Goal: Task Accomplishment & Management: Manage account settings

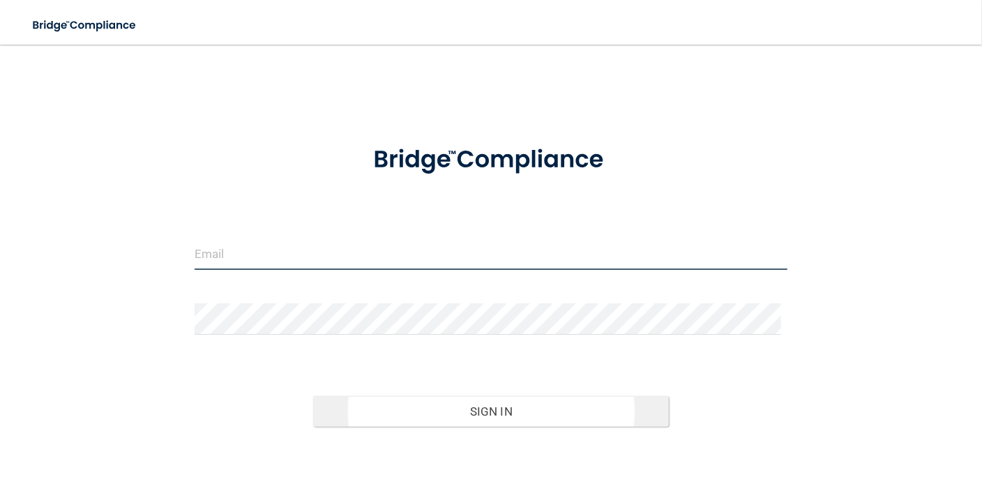
type input "[EMAIL_ADDRESS][DOMAIN_NAME]"
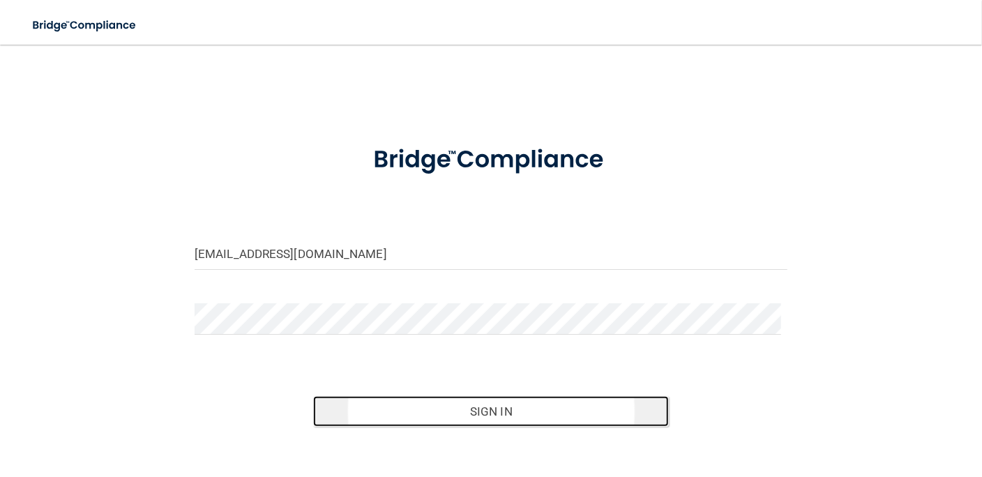
click at [486, 413] on button "Sign In" at bounding box center [491, 411] width 356 height 31
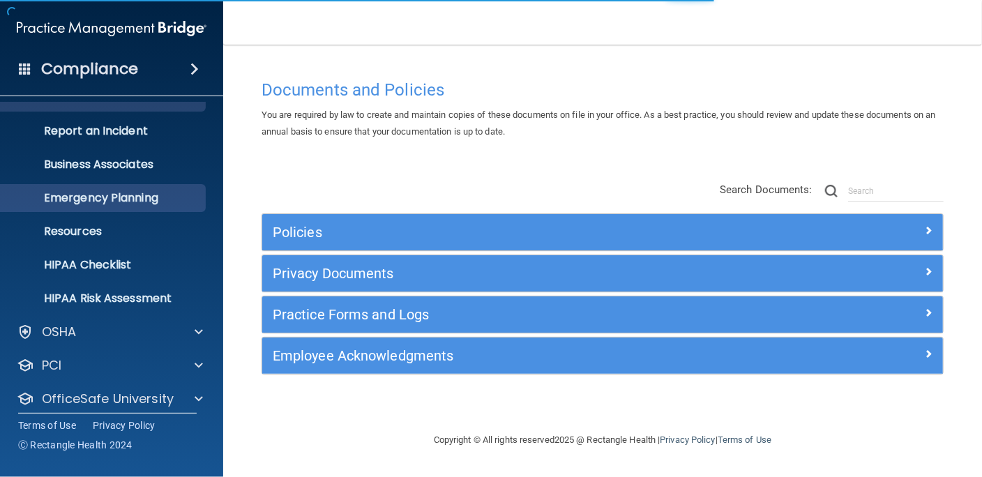
scroll to position [101, 0]
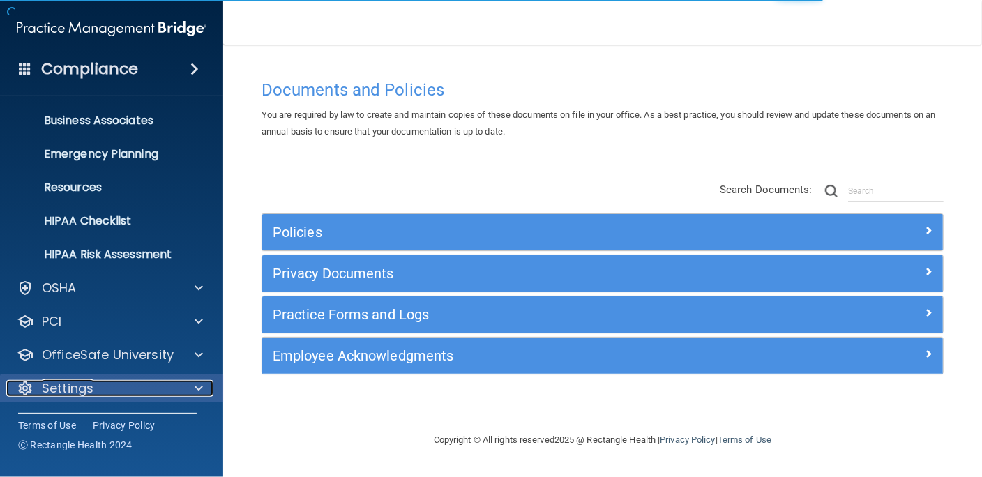
click at [91, 380] on p "Settings" at bounding box center [68, 388] width 52 height 17
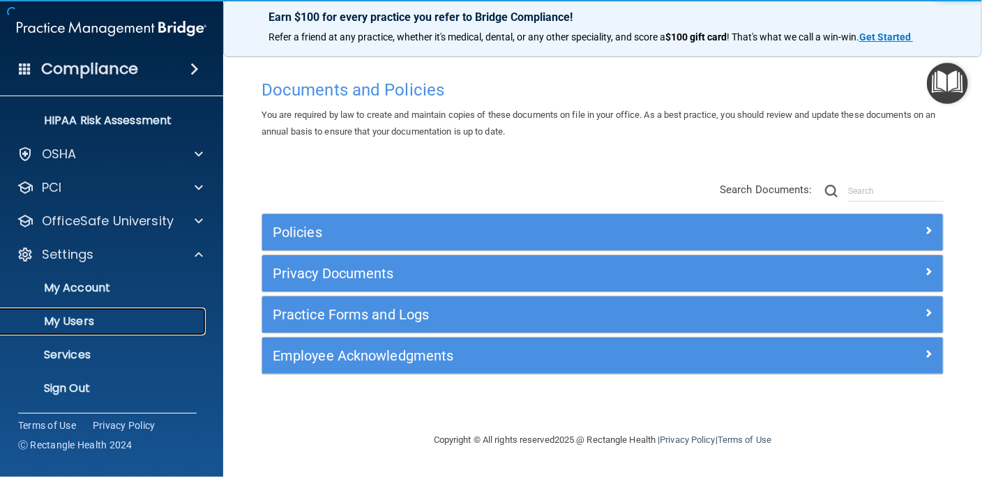
click at [92, 320] on p "My Users" at bounding box center [104, 322] width 190 height 14
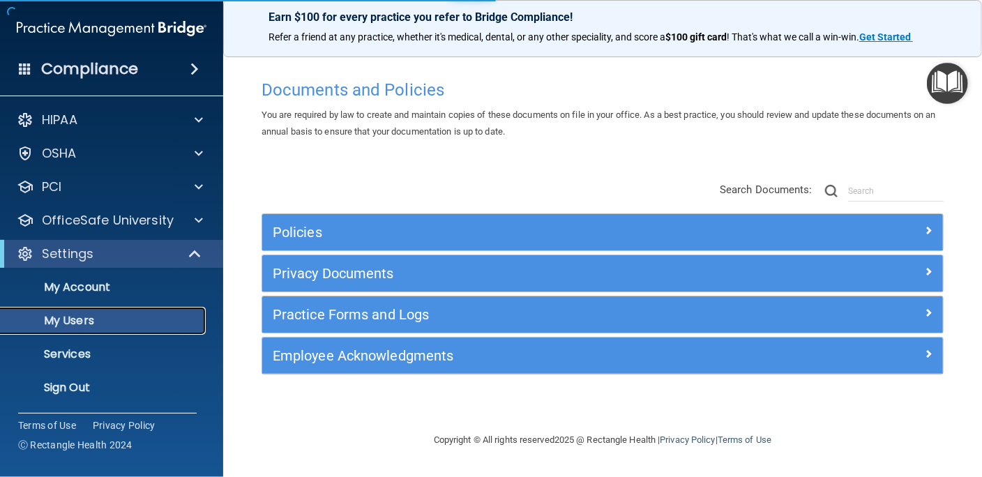
scroll to position [1, 0]
select select "20"
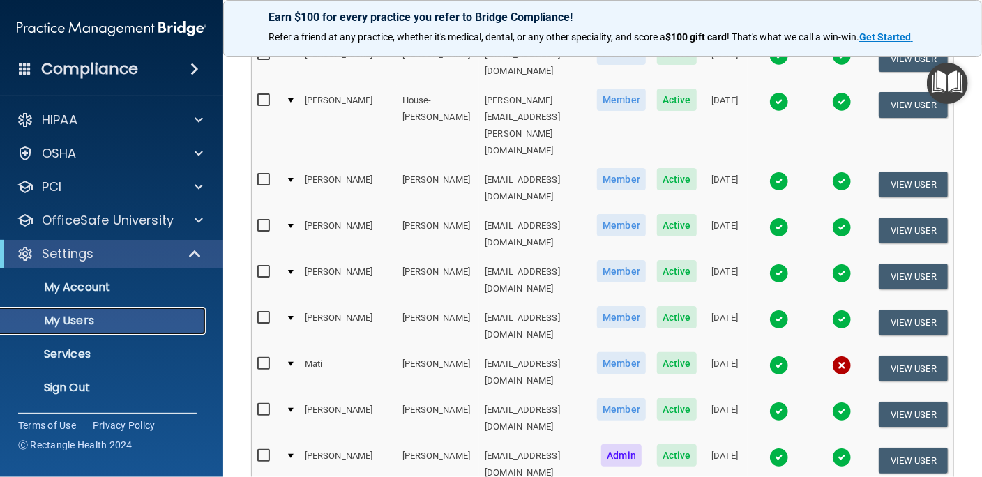
scroll to position [714, 0]
